Goal: Information Seeking & Learning: Learn about a topic

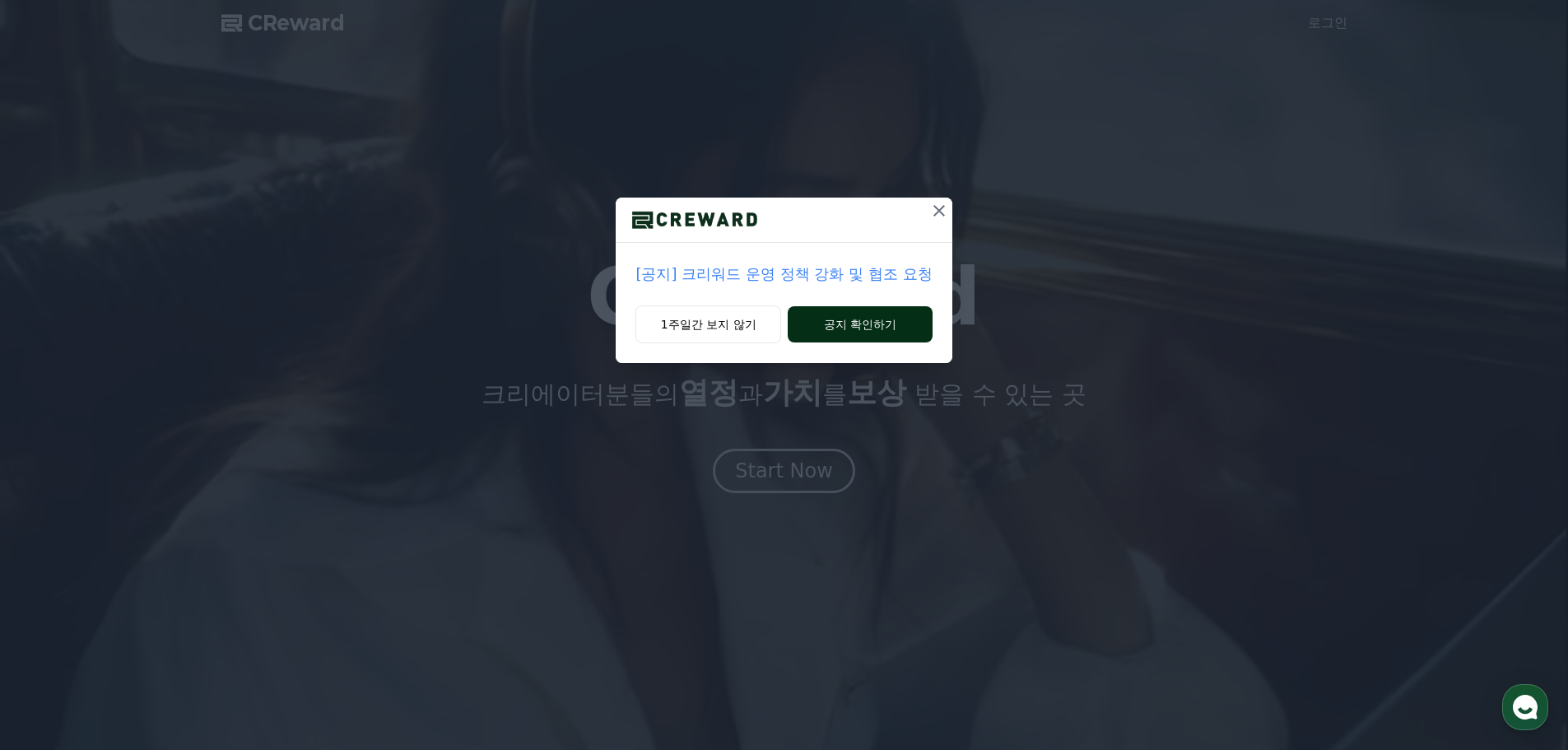
click at [864, 328] on button "공지 확인하기" at bounding box center [860, 324] width 144 height 36
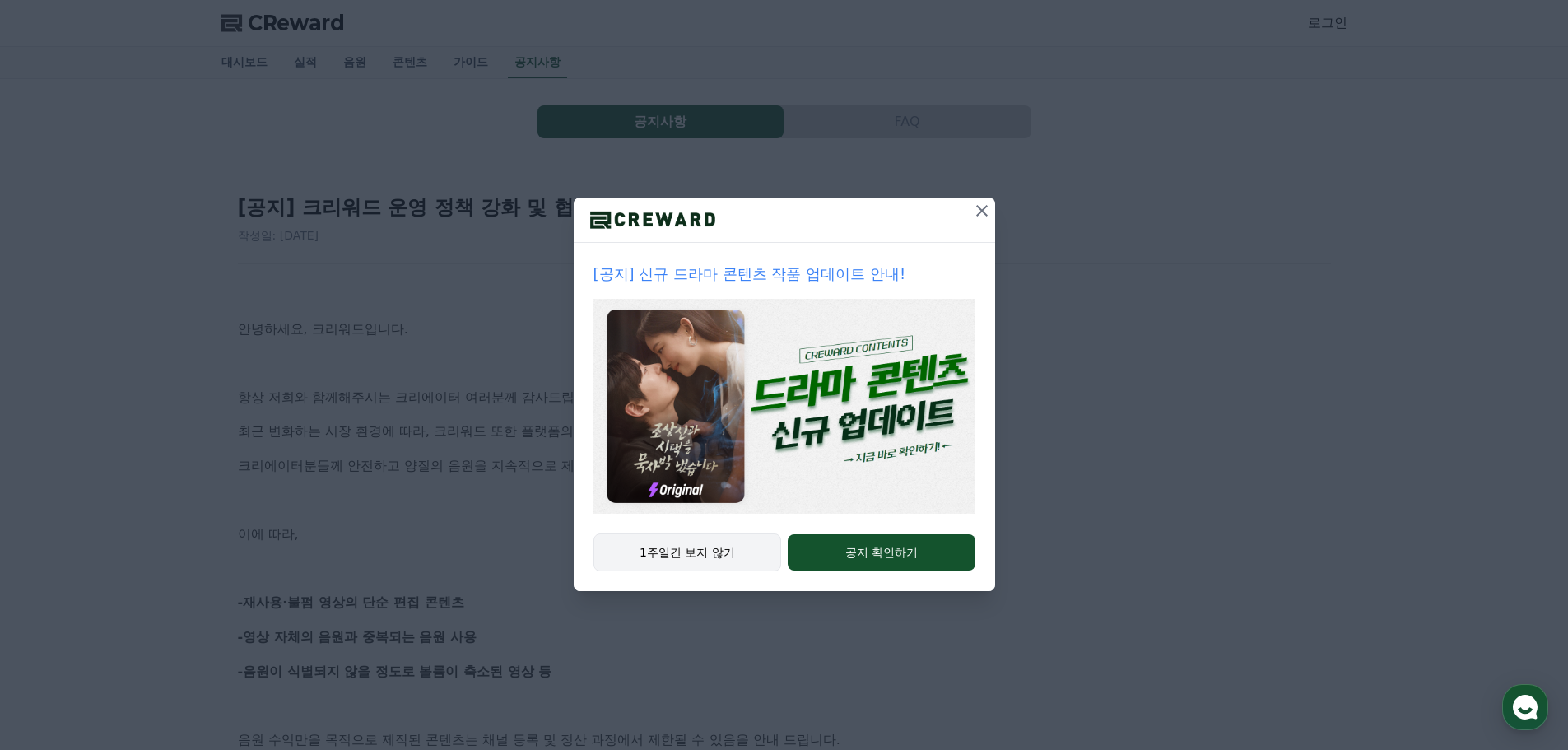
click at [718, 554] on button "1주일간 보지 않기" at bounding box center [688, 552] width 188 height 38
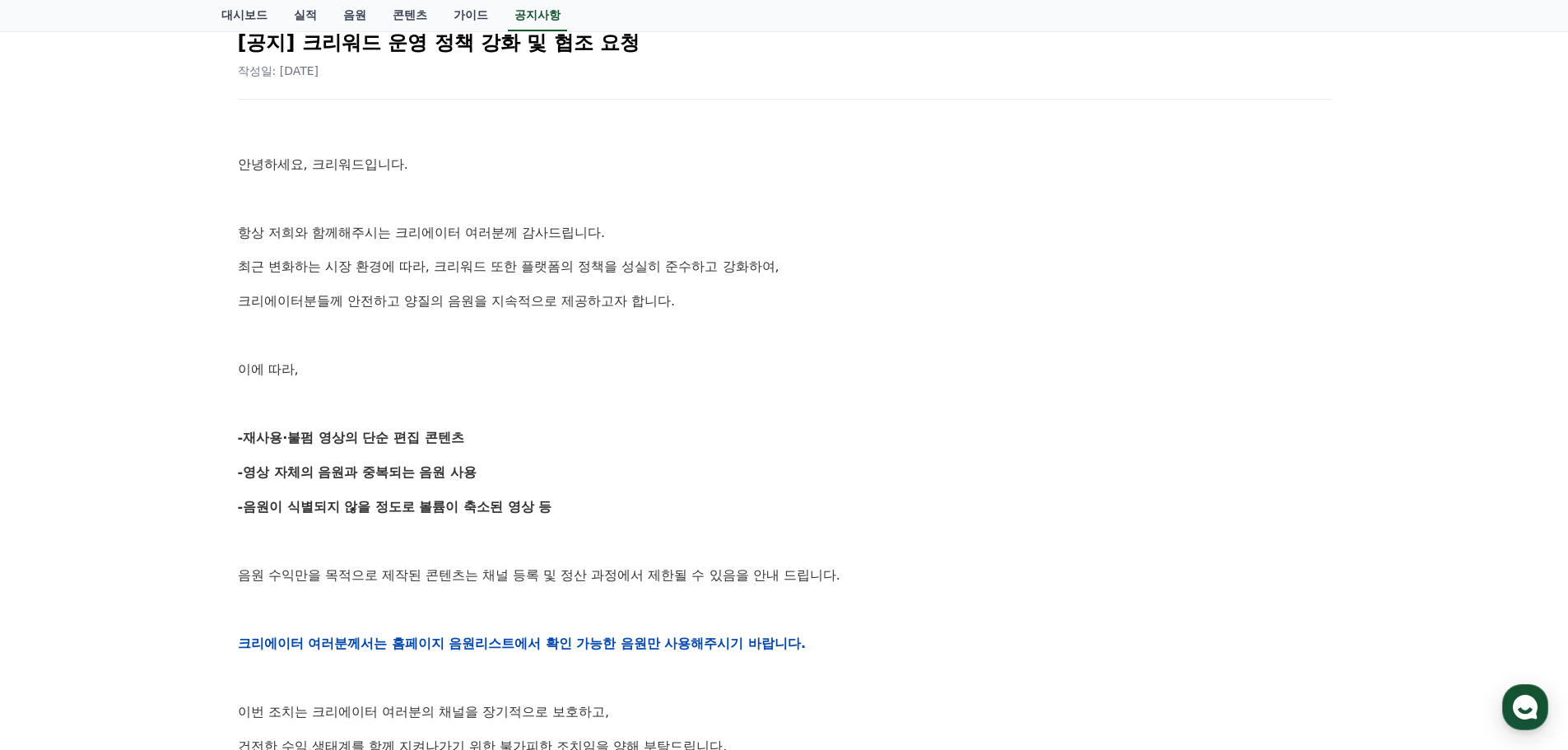
scroll to position [246, 0]
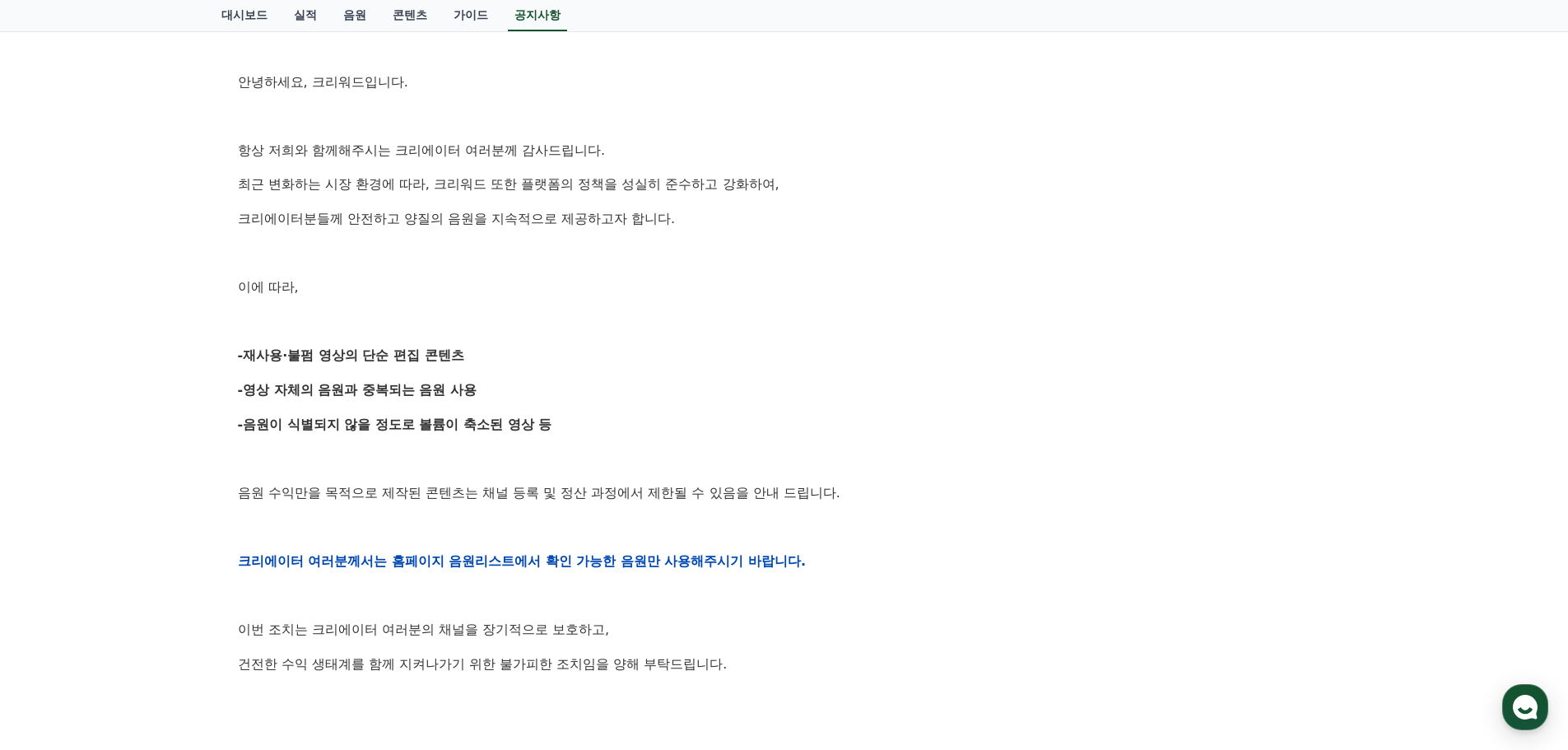
drag, startPoint x: 252, startPoint y: 357, endPoint x: 526, endPoint y: 366, distance: 274.1
click at [471, 364] on p "-재사용·불펌 영상의 단순 편집 콘텐츠" at bounding box center [784, 356] width 1093 height 21
click at [538, 366] on div "안녕하세요, 크리워드입니다. 항상 저희와 함께해주시는 크리에이터 여러분께 감사드립니다. 최근 변화하는 시장 환경에 따라, 크리워드 또한 플랫폼…" at bounding box center [784, 561] width 1093 height 1048
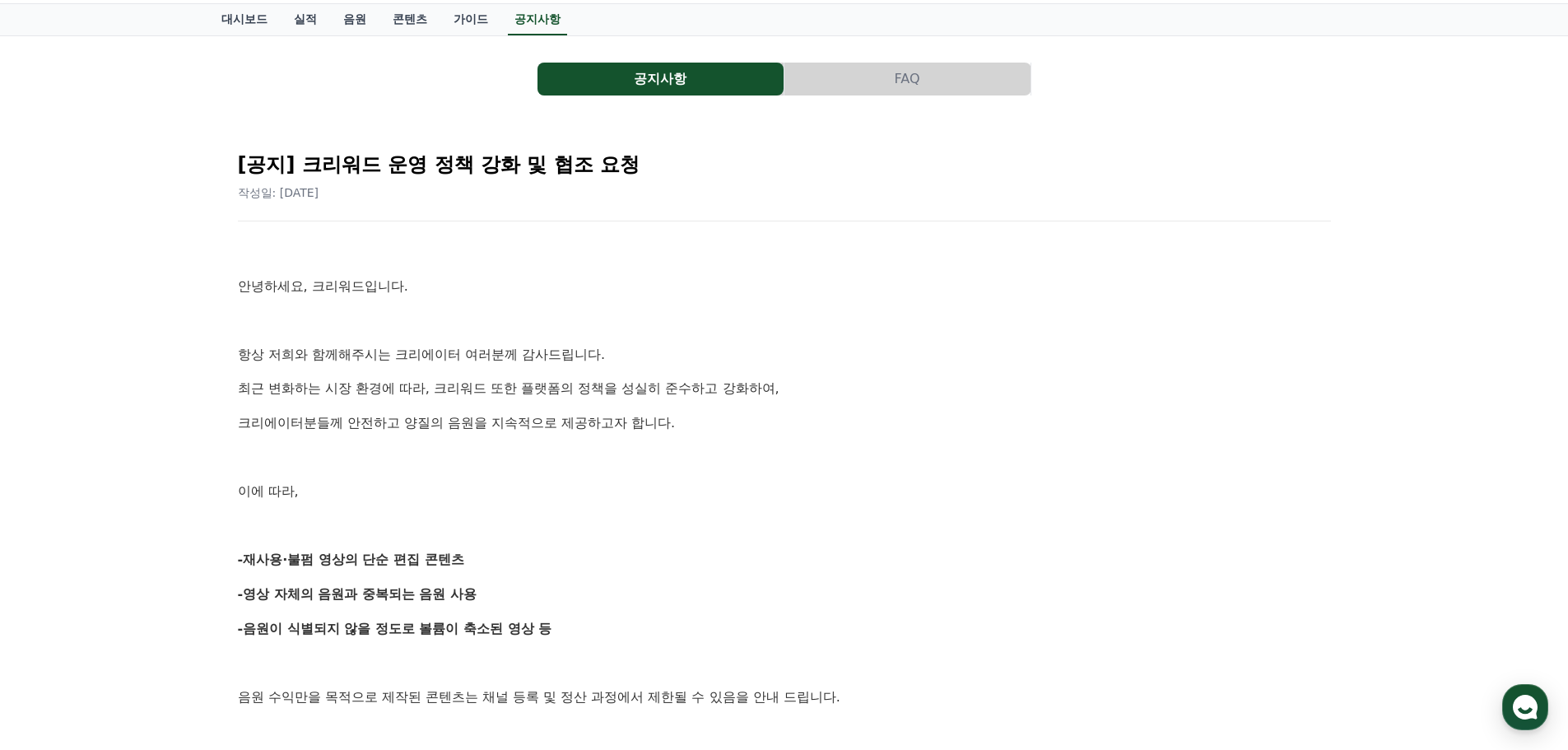
scroll to position [0, 0]
